Goal: Navigation & Orientation: Find specific page/section

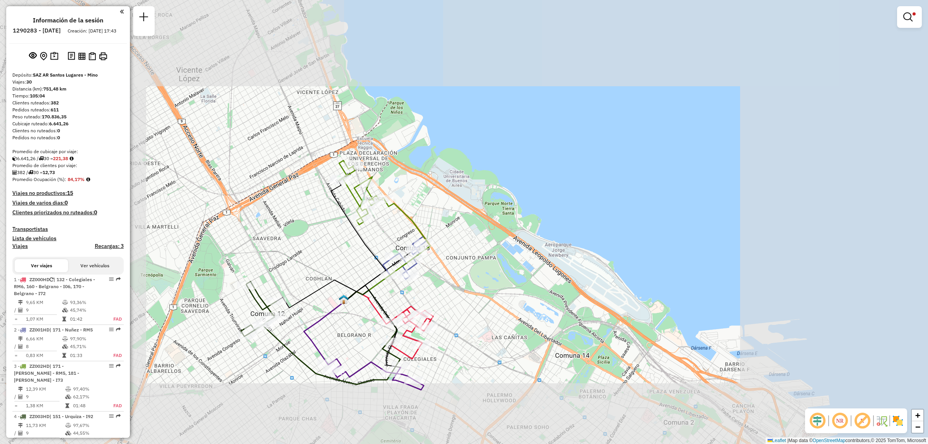
drag, startPoint x: 379, startPoint y: 286, endPoint x: 423, endPoint y: 271, distance: 46.8
click at [423, 272] on icon at bounding box center [387, 250] width 85 height 102
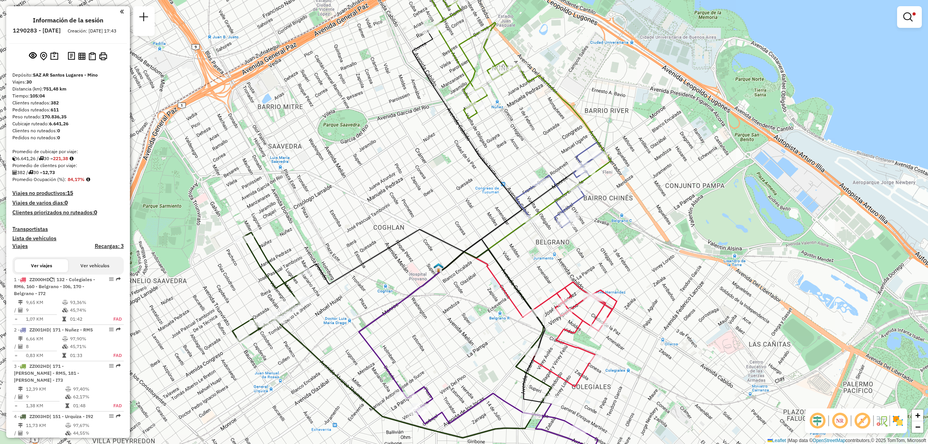
drag, startPoint x: 345, startPoint y: 365, endPoint x: 327, endPoint y: 350, distance: 23.1
click at [329, 352] on div "Ruta 5 - Placa ZZ000HD 0000431899 - RICOS TACOS S.R.L Limpiar filtros Ventana d…" at bounding box center [464, 222] width 928 height 444
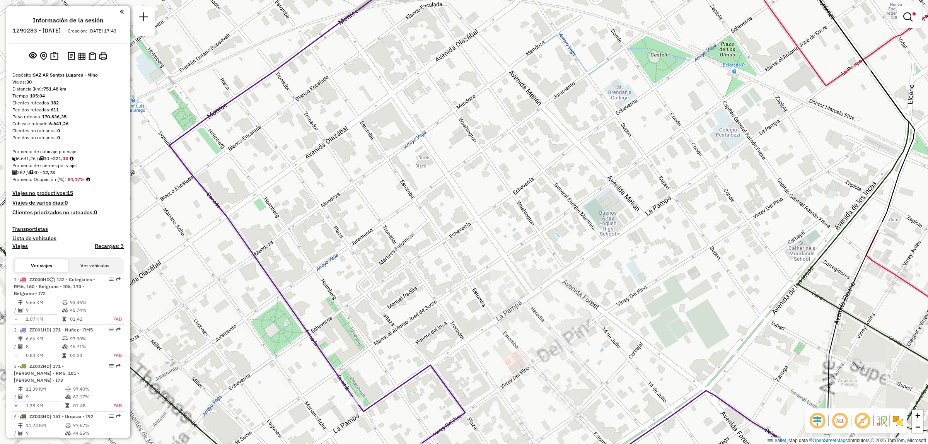
drag, startPoint x: 407, startPoint y: 416, endPoint x: 408, endPoint y: 350, distance: 65.7
click at [409, 353] on div "Limpiar filtros Ventana de servicio Día de servicio Capacidad Transportistas Ve…" at bounding box center [464, 222] width 928 height 444
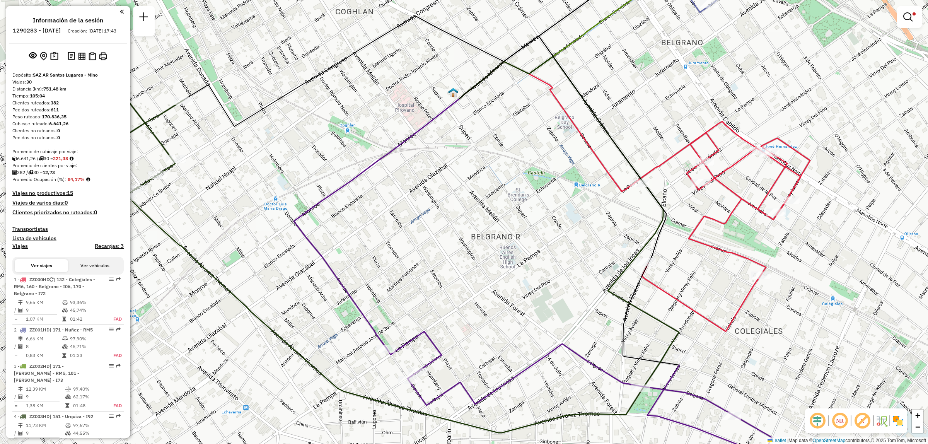
drag, startPoint x: 499, startPoint y: 381, endPoint x: 386, endPoint y: 366, distance: 114.3
click at [389, 368] on div "Limpiar filtros Ventana de servicio Día de servicio Capacidad Transportistas Ve…" at bounding box center [464, 222] width 928 height 444
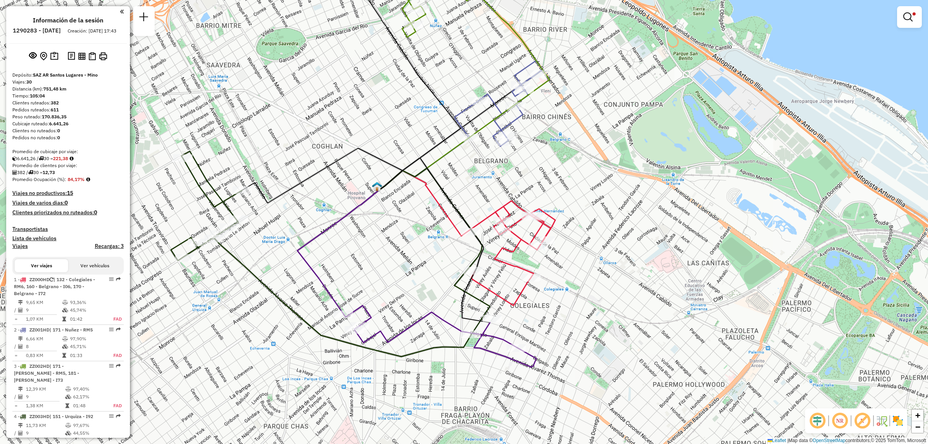
drag, startPoint x: 477, startPoint y: 182, endPoint x: 436, endPoint y: 235, distance: 66.3
click at [443, 230] on icon at bounding box center [435, 240] width 110 height 165
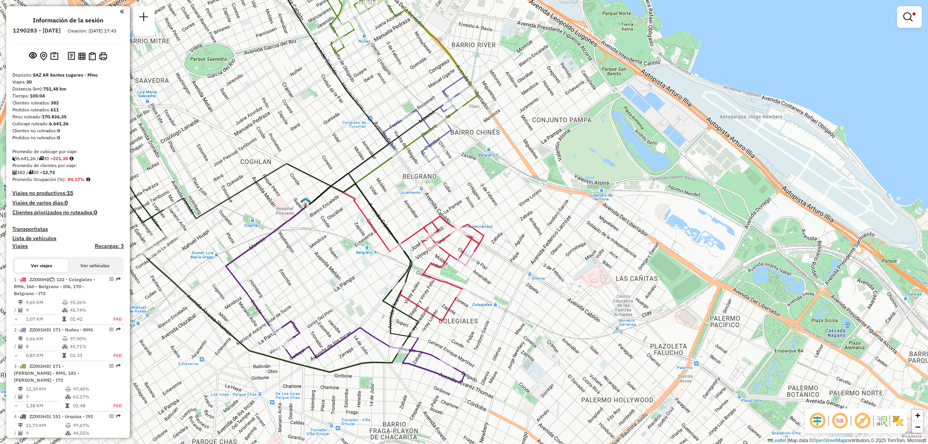
drag, startPoint x: 336, startPoint y: 268, endPoint x: 385, endPoint y: 259, distance: 50.3
click at [383, 259] on div "Limpiar filtros Ventana de servicio Día de servicio Capacidad Transportistas Ve…" at bounding box center [464, 222] width 928 height 444
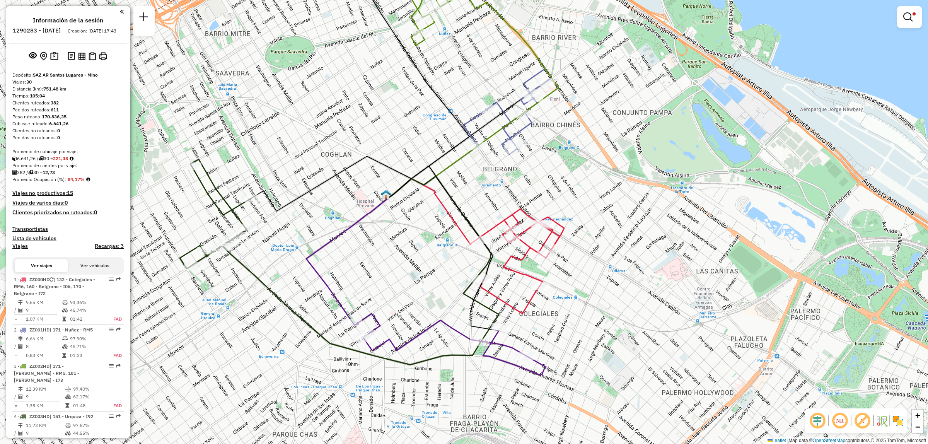
drag, startPoint x: 492, startPoint y: 192, endPoint x: 472, endPoint y: 236, distance: 48.5
click at [472, 236] on div "Ruta 1 - Placa ZZ000HD 0000422530 - [PERSON_NAME] Limpiar filtros Ventana de se…" at bounding box center [464, 222] width 928 height 444
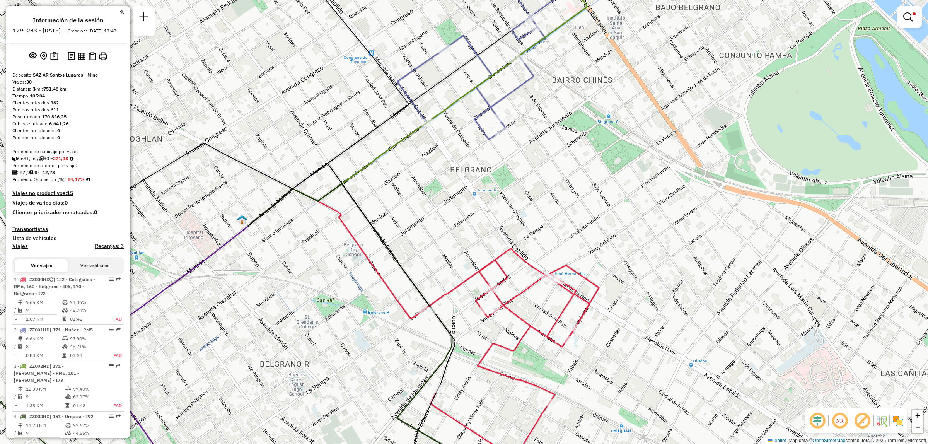
drag, startPoint x: 464, startPoint y: 412, endPoint x: 470, endPoint y: 327, distance: 85.2
click at [472, 347] on div "Ruta 1 - Placa ZZ000HD 0000433177 - FREILCANO S.A. Limpiar filtros Ventana de s…" at bounding box center [464, 222] width 928 height 444
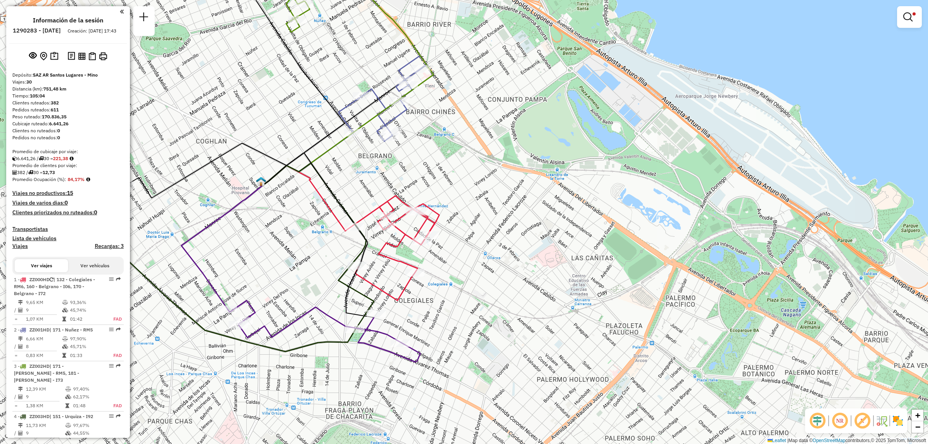
drag, startPoint x: 276, startPoint y: 331, endPoint x: 373, endPoint y: 345, distance: 98.7
click at [375, 345] on div "Ruta 4 - Placa ZZ003HD 0000463844 - AMASANDO SRL Limpiar filtros Ventana de ser…" at bounding box center [464, 222] width 928 height 444
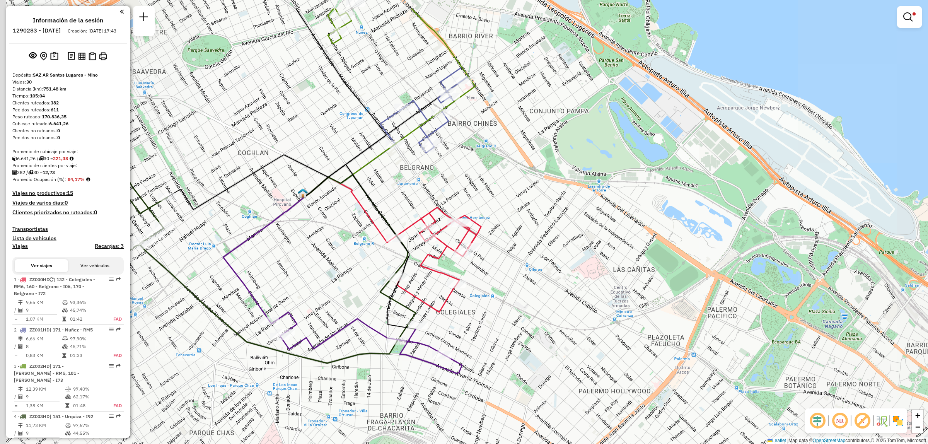
drag, startPoint x: 444, startPoint y: 147, endPoint x: 436, endPoint y: 228, distance: 81.2
click at [450, 216] on div "Limpiar filtros Ventana de servicio Día de servicio Capacidad Transportistas Ve…" at bounding box center [464, 222] width 928 height 444
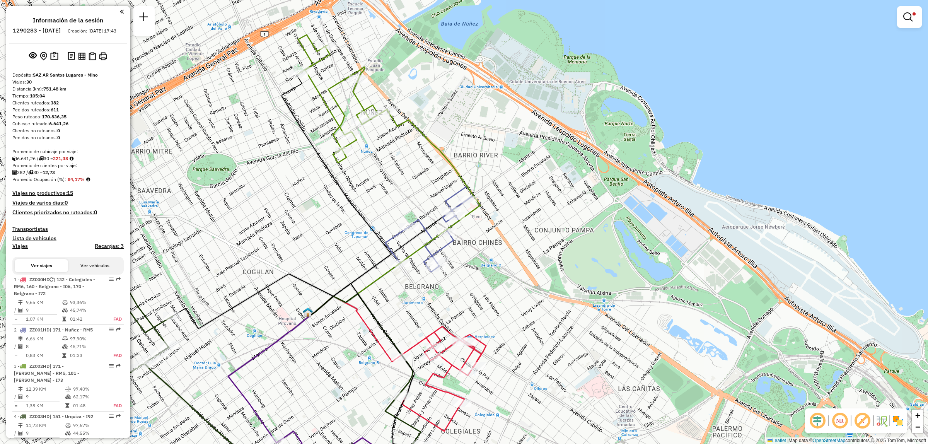
drag, startPoint x: 392, startPoint y: 188, endPoint x: 405, endPoint y: 163, distance: 27.7
click at [402, 168] on div "Ruta 3 - Placa ZZ002HD 0000513643 - KALIS PIZZA Limpiar filtros Ventana de serv…" at bounding box center [464, 222] width 928 height 444
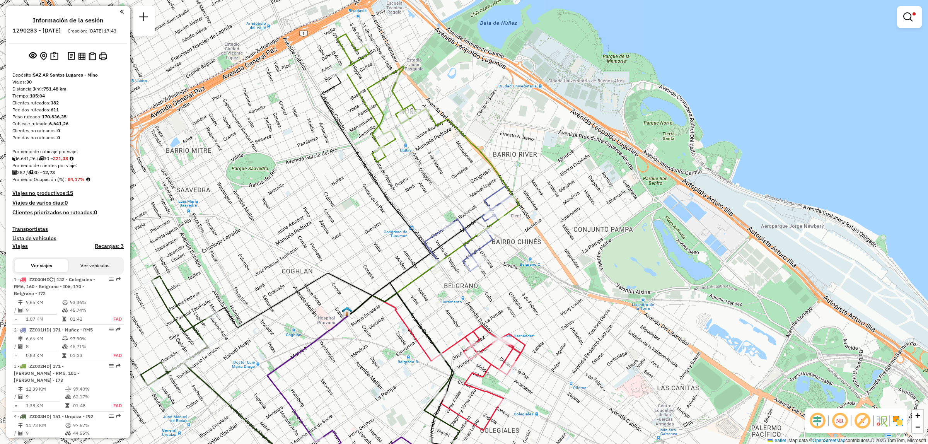
drag, startPoint x: 399, startPoint y: 298, endPoint x: 406, endPoint y: 327, distance: 29.9
click at [408, 328] on icon at bounding box center [404, 365] width 110 height 165
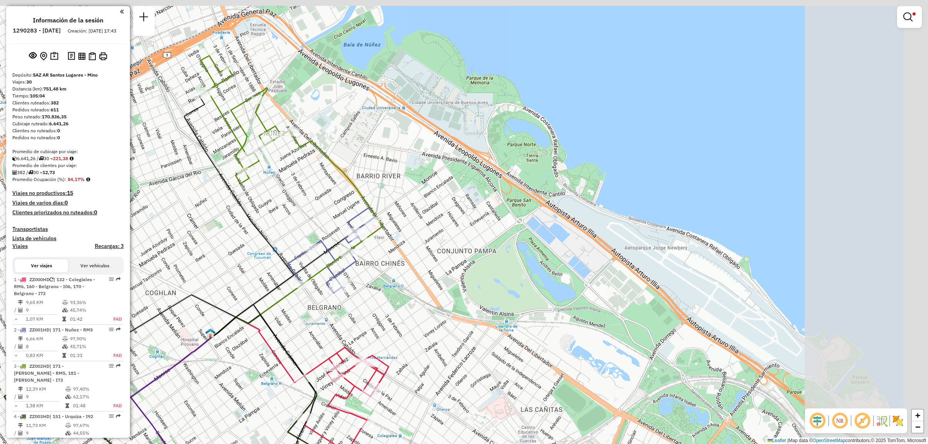
drag, startPoint x: 530, startPoint y: 148, endPoint x: 312, endPoint y: 244, distance: 238.2
click at [303, 250] on div "Ruta 2 - Placa ZZ001HD 0000552067 - MAFIATEGUI S. R. L. Limpiar filtros Ventana…" at bounding box center [464, 222] width 928 height 444
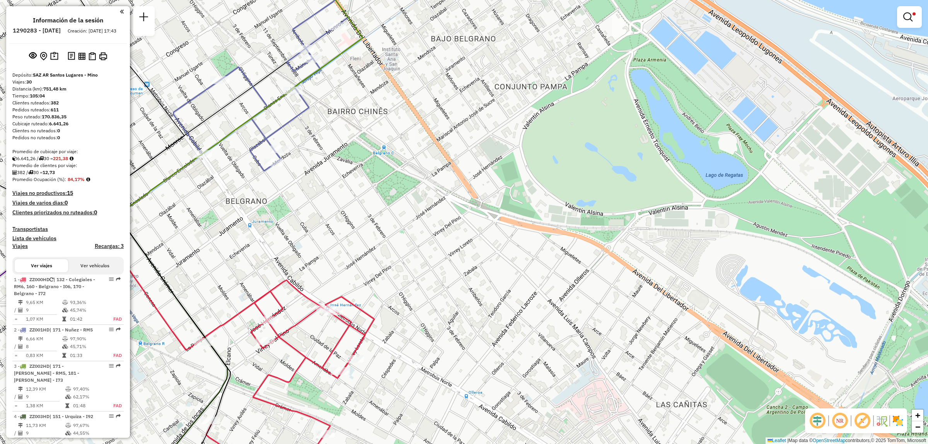
drag, startPoint x: 277, startPoint y: 209, endPoint x: 310, endPoint y: 188, distance: 39.0
click at [279, 239] on div "Limpiar filtros Ventana de servicio Día de servicio Capacidad Transportistas Ve…" at bounding box center [464, 222] width 928 height 444
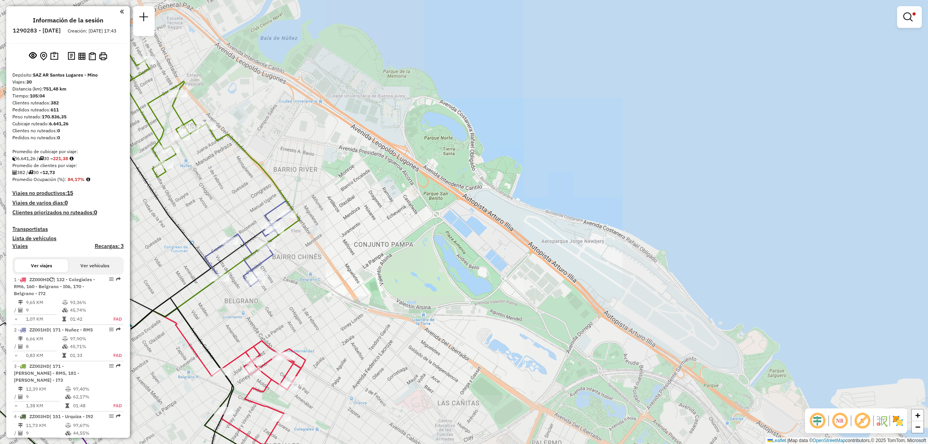
click at [388, 354] on div "Limpiar filtros Ventana de servicio Día de servicio Capacidad Transportistas Ve…" at bounding box center [464, 222] width 928 height 444
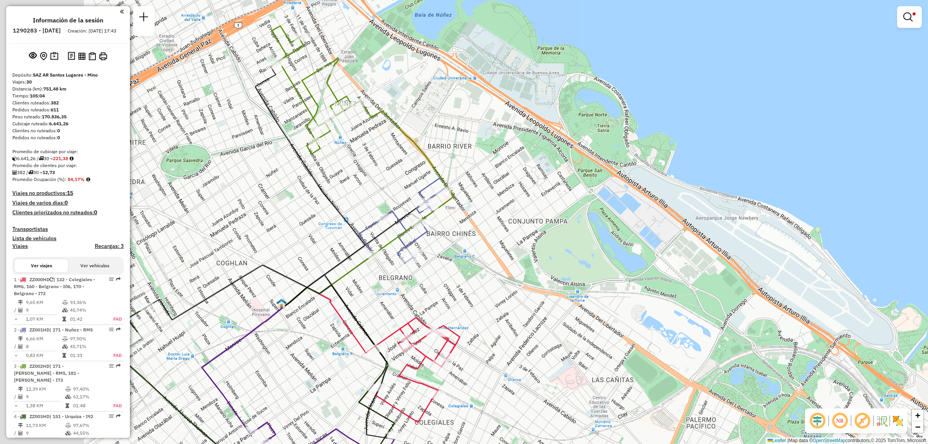
drag, startPoint x: 279, startPoint y: 318, endPoint x: 309, endPoint y: 312, distance: 30.4
click at [307, 312] on div "Limpiar filtros Ventana de servicio Día de servicio Capacidad Transportistas Ve…" at bounding box center [464, 222] width 928 height 444
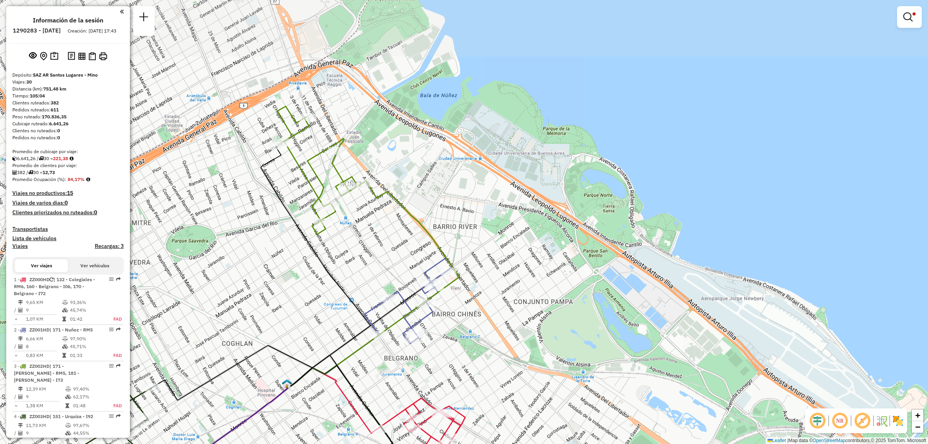
drag, startPoint x: 396, startPoint y: 155, endPoint x: 359, endPoint y: 220, distance: 75.3
click at [353, 242] on div "Limpiar filtros Ventana de servicio Día de servicio Capacidad Transportistas Ve…" at bounding box center [464, 222] width 928 height 444
